Goal: Task Accomplishment & Management: Manage account settings

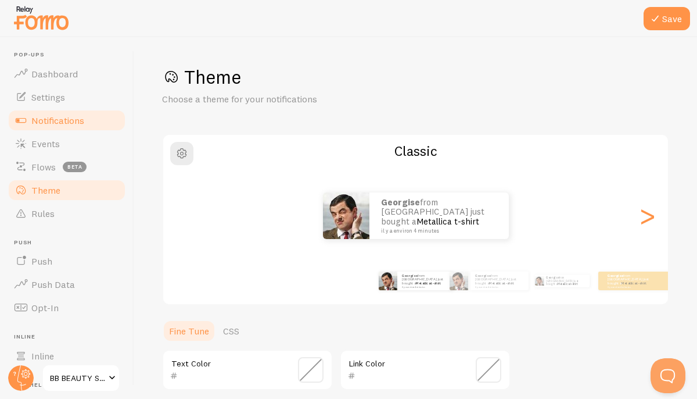
click at [81, 121] on span "Notifications" at bounding box center [57, 120] width 53 height 12
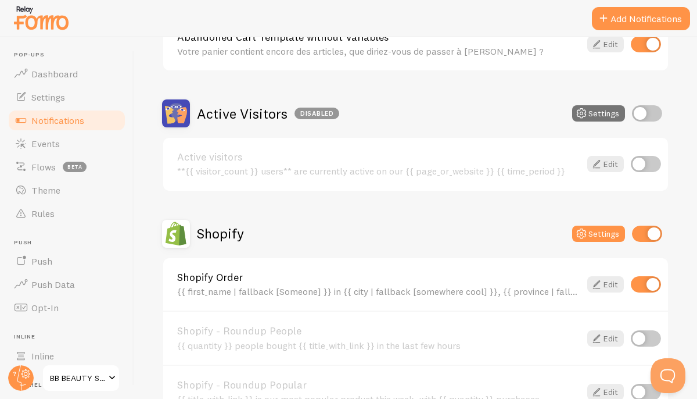
scroll to position [236, 0]
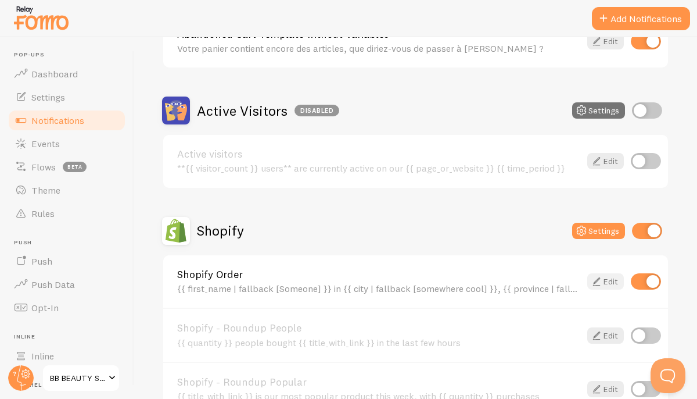
click at [611, 279] on link "Edit" at bounding box center [605, 281] width 37 height 16
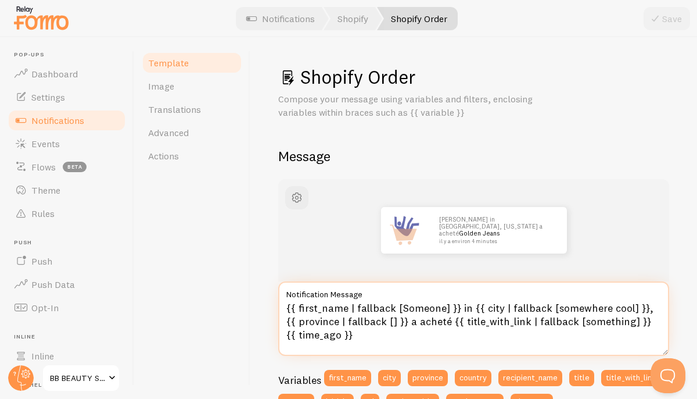
click at [465, 313] on textarea "{{ first_name | fallback [Someone] }} in {{ city | fallback [somewhere cool] }}…" at bounding box center [473, 318] width 391 height 74
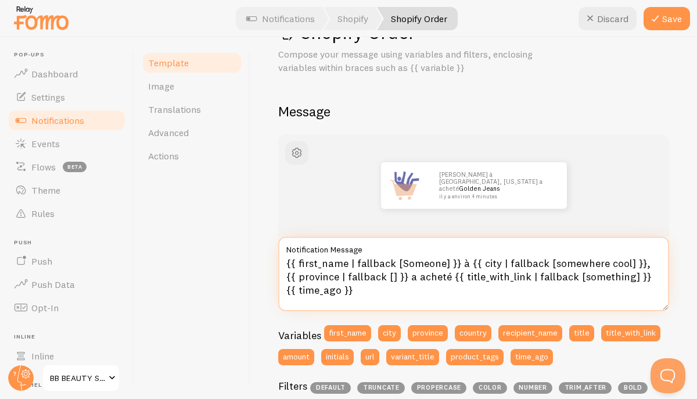
scroll to position [50, 0]
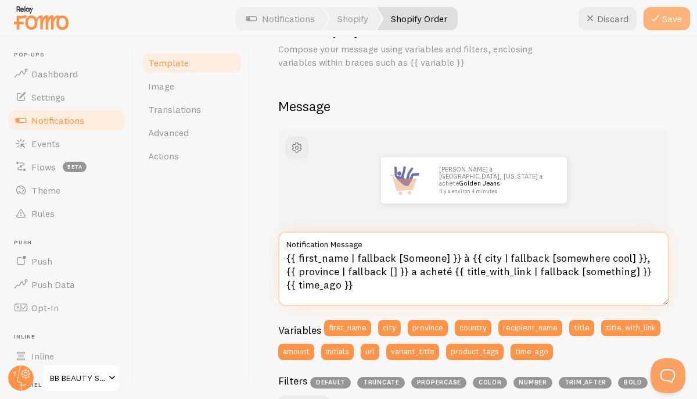
type textarea "{{ first_name | fallback [Someone] }} à {{ city | fallback [somewhere cool] }},…"
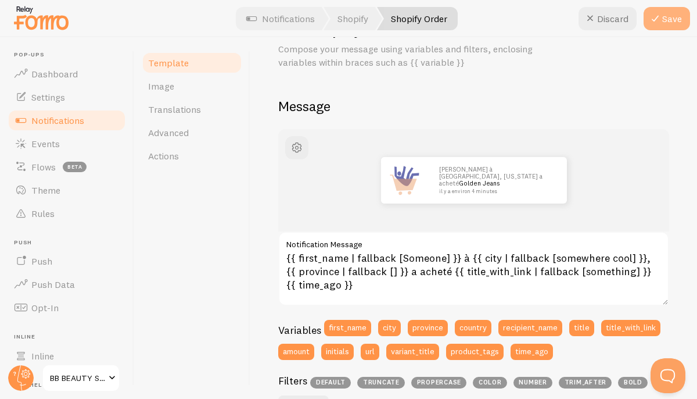
click at [661, 21] on icon at bounding box center [655, 19] width 14 height 14
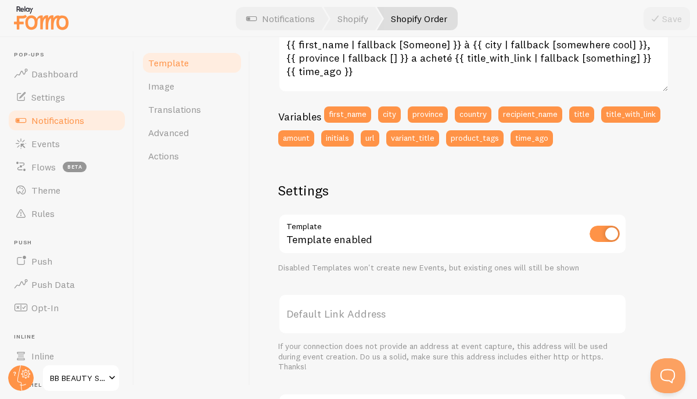
scroll to position [283, 0]
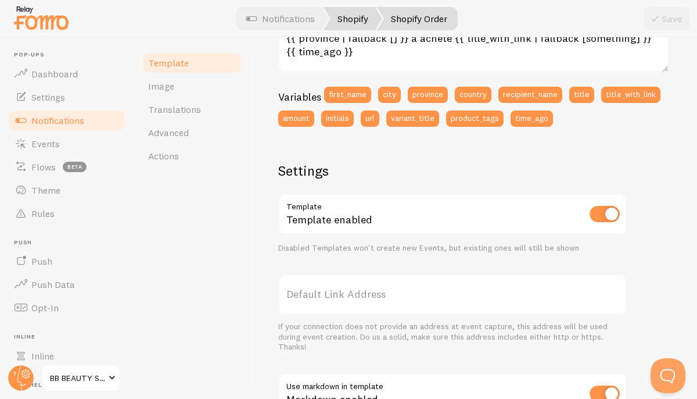
click at [361, 23] on link "Shopify" at bounding box center [353, 18] width 59 height 23
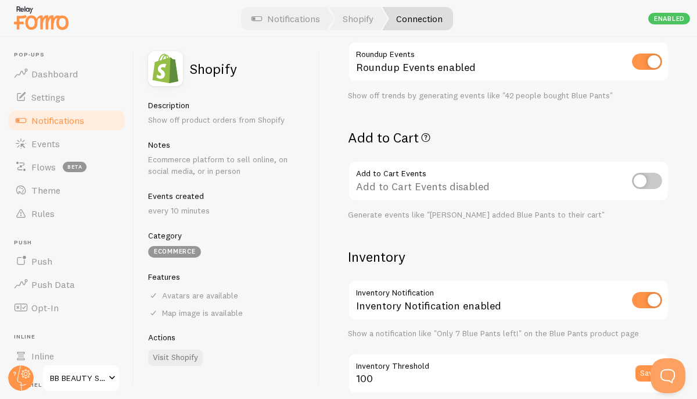
scroll to position [393, 0]
click at [644, 300] on input "checkbox" at bounding box center [647, 299] width 30 height 16
checkbox input "false"
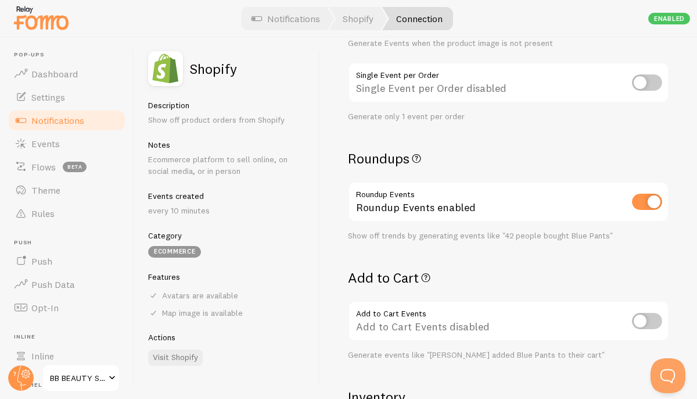
scroll to position [252, 0]
click at [651, 202] on input "checkbox" at bounding box center [647, 202] width 30 height 16
checkbox input "false"
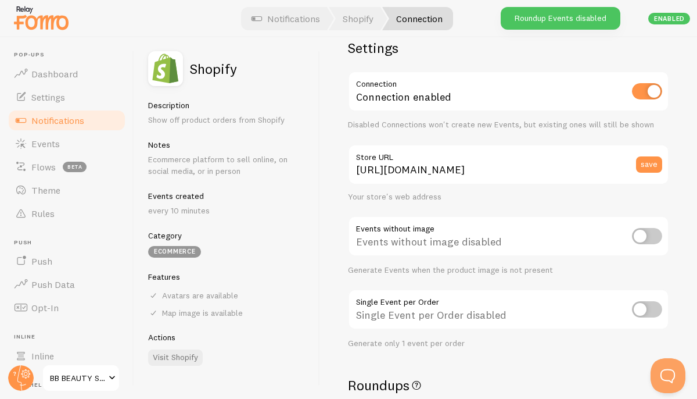
scroll to position [0, 0]
